Goal: Navigation & Orientation: Go to known website

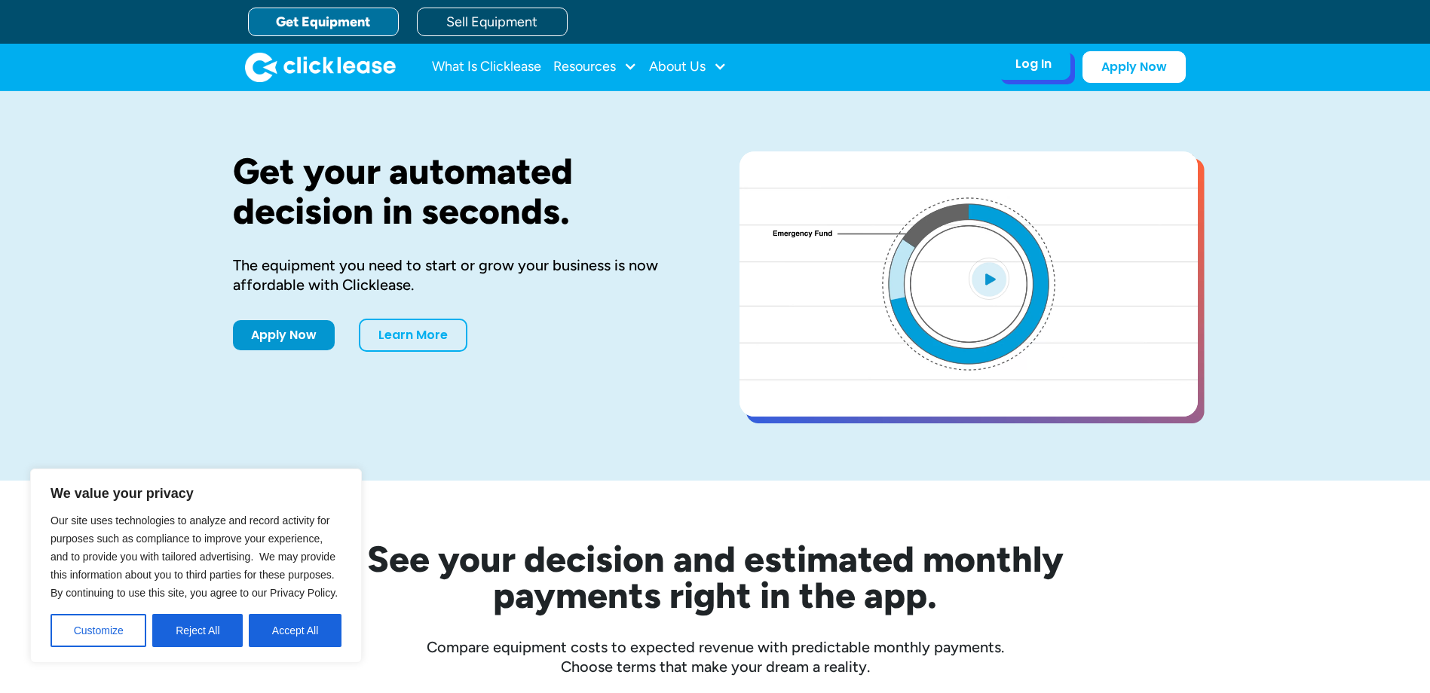
click at [1025, 70] on div "Log In" at bounding box center [1033, 64] width 36 height 15
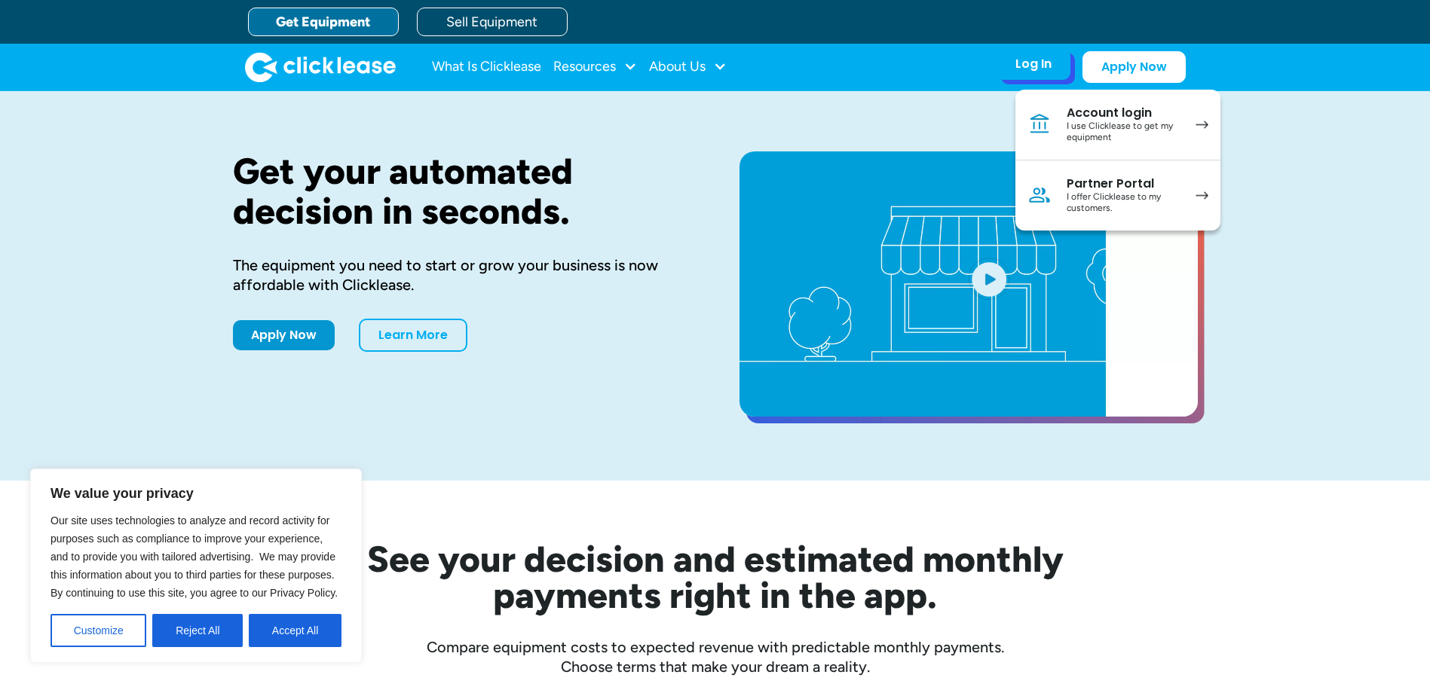
click at [1117, 123] on div "I use Clicklease to get my equipment" at bounding box center [1123, 132] width 114 height 23
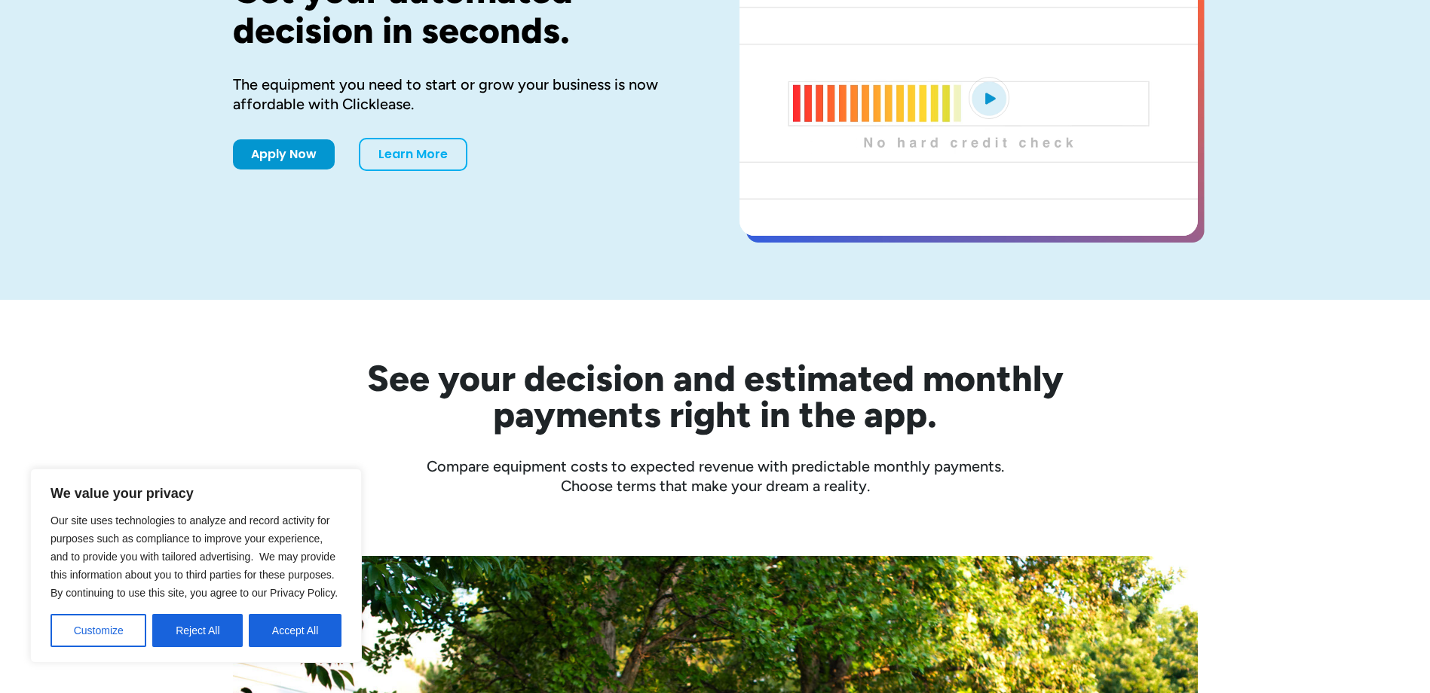
scroll to position [452, 0]
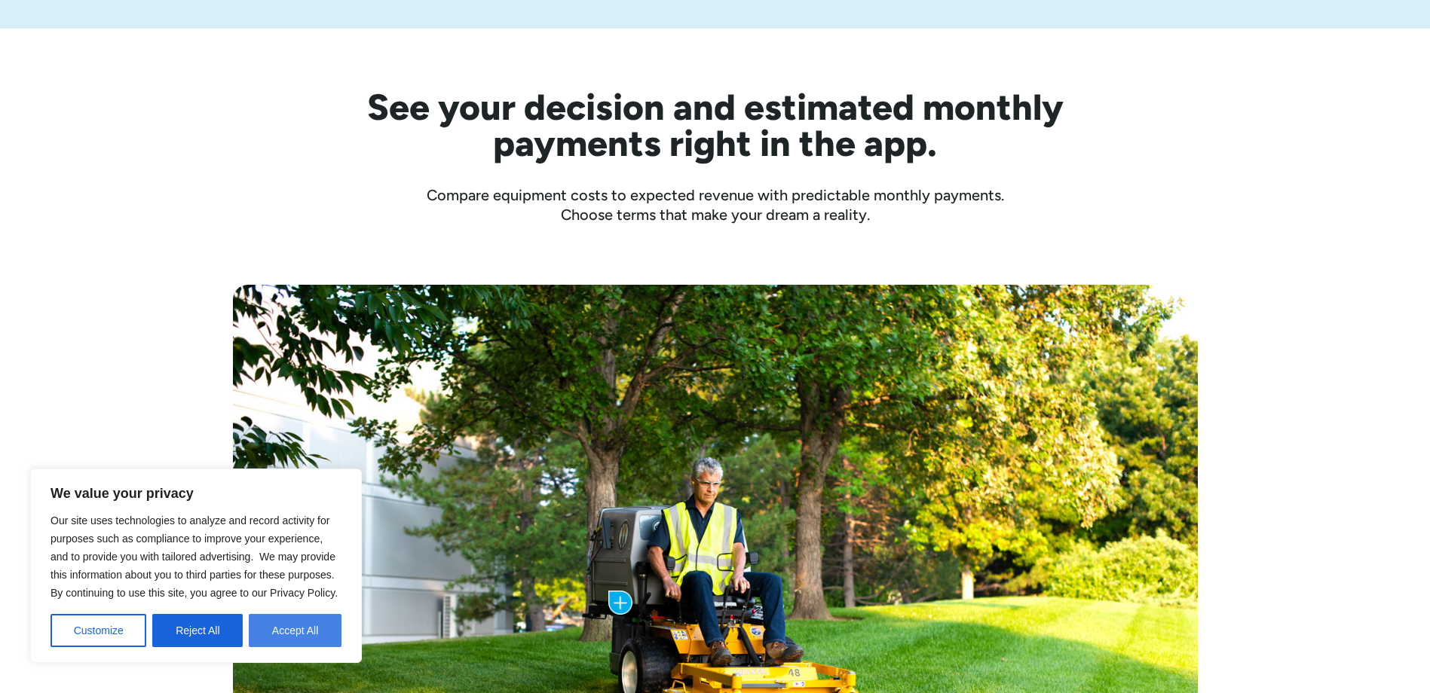
drag, startPoint x: 298, startPoint y: 635, endPoint x: 170, endPoint y: 491, distance: 191.6
click at [298, 632] on button "Accept All" at bounding box center [295, 630] width 93 height 33
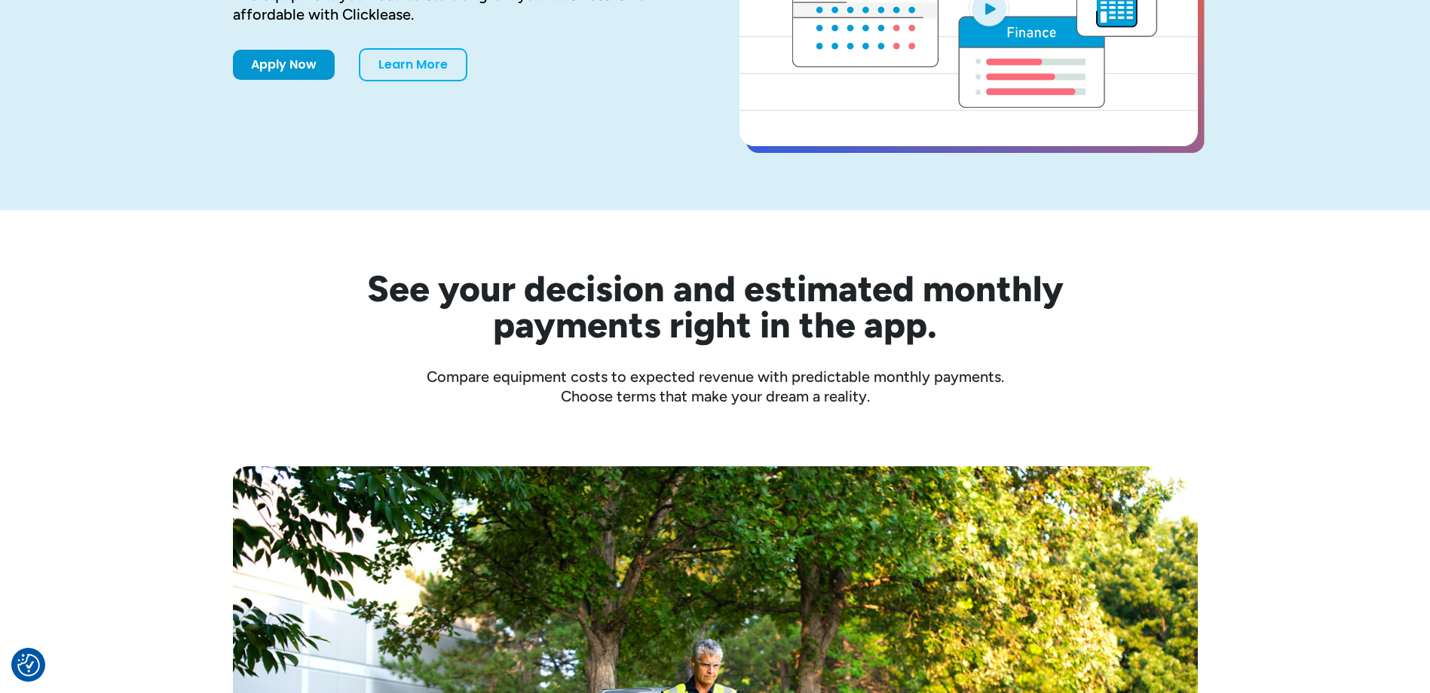
scroll to position [0, 0]
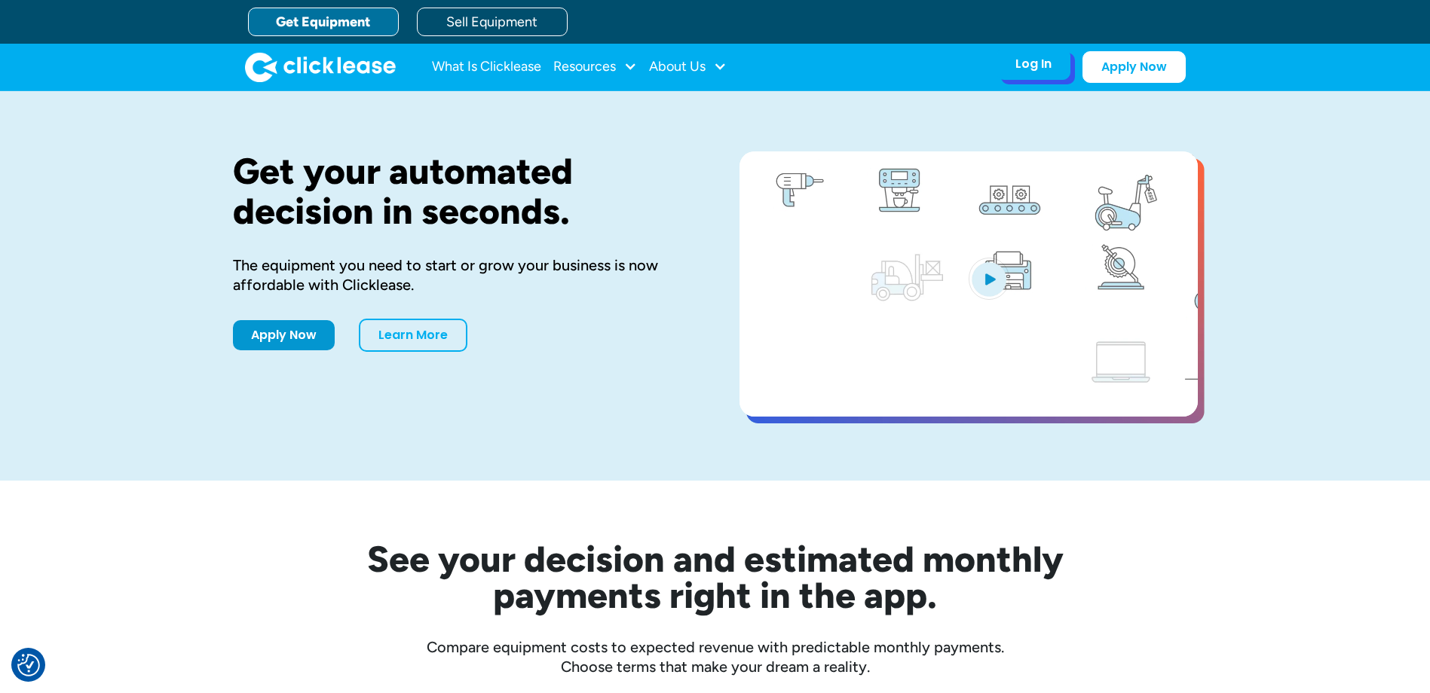
click at [1031, 66] on div "Log In" at bounding box center [1033, 64] width 36 height 15
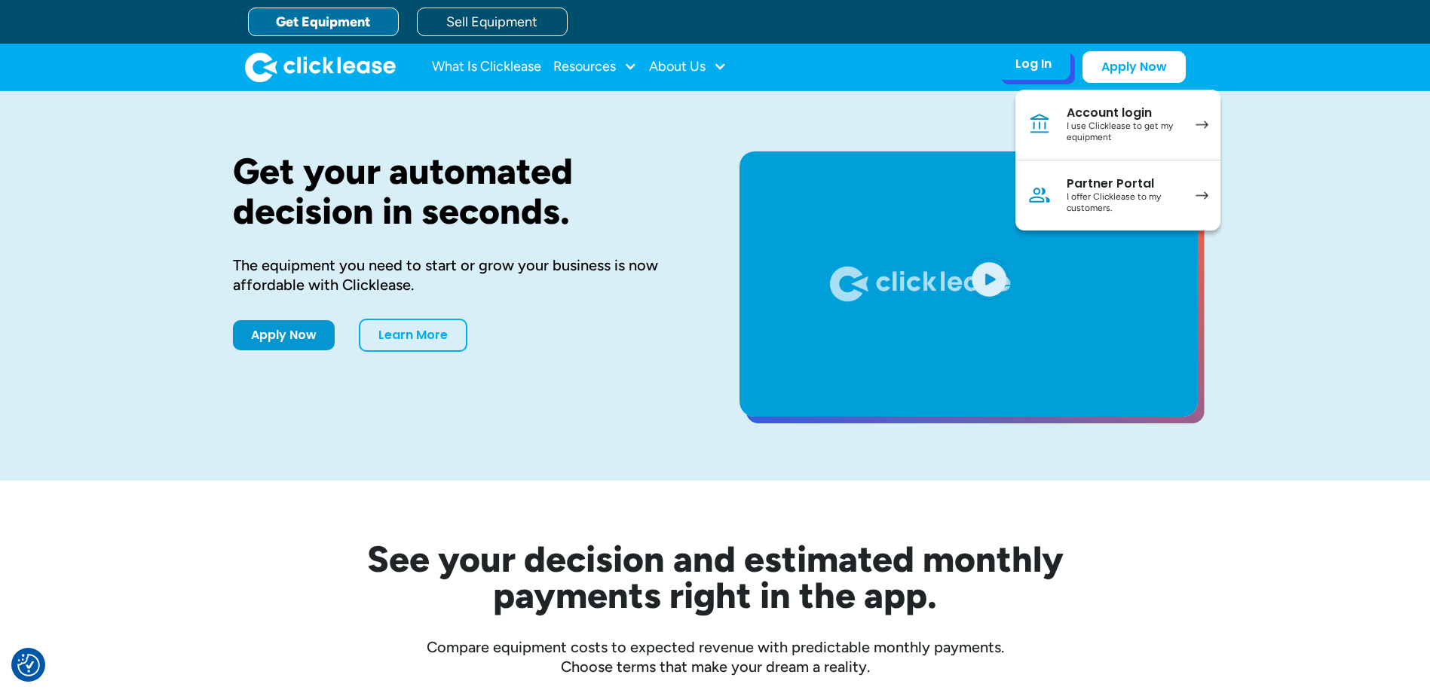
click at [1208, 124] on img at bounding box center [1201, 125] width 13 height 8
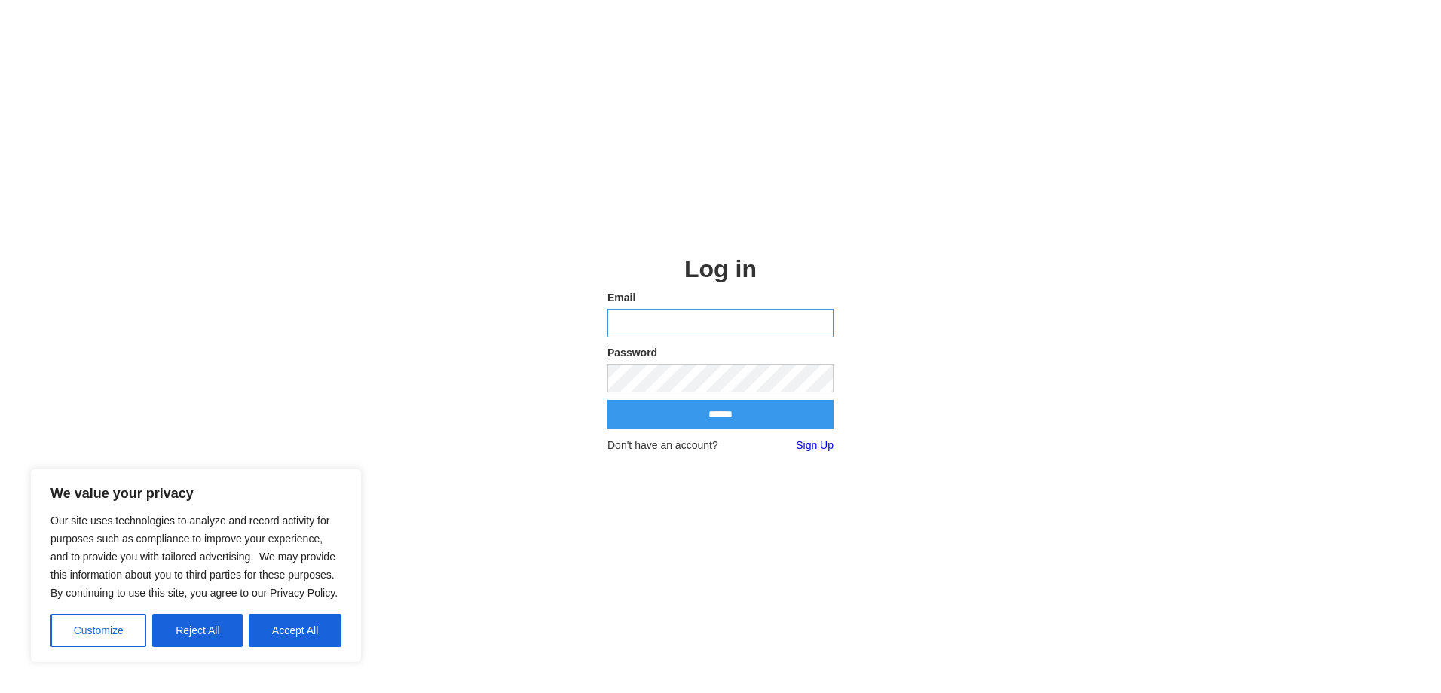
click at [679, 326] on input "email" at bounding box center [720, 323] width 226 height 29
click at [730, 326] on input "email" at bounding box center [720, 323] width 226 height 29
click at [747, 323] on input "email" at bounding box center [720, 323] width 226 height 29
click at [779, 321] on input "email" at bounding box center [720, 323] width 226 height 29
click at [784, 321] on input "email" at bounding box center [720, 323] width 226 height 29
